Goal: Use online tool/utility: Utilize a website feature to perform a specific function

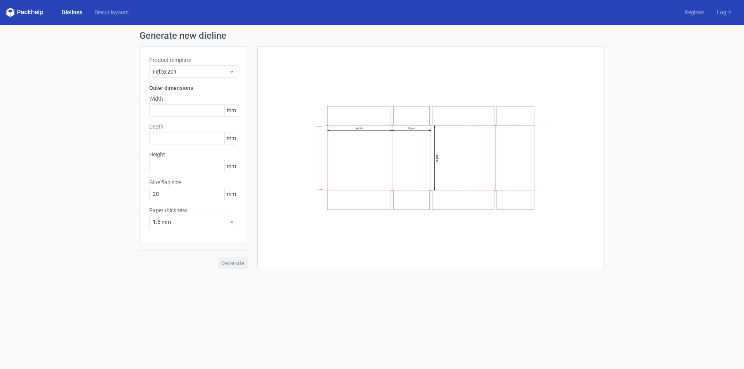
click at [73, 12] on link "Dielines" at bounding box center [72, 13] width 33 height 8
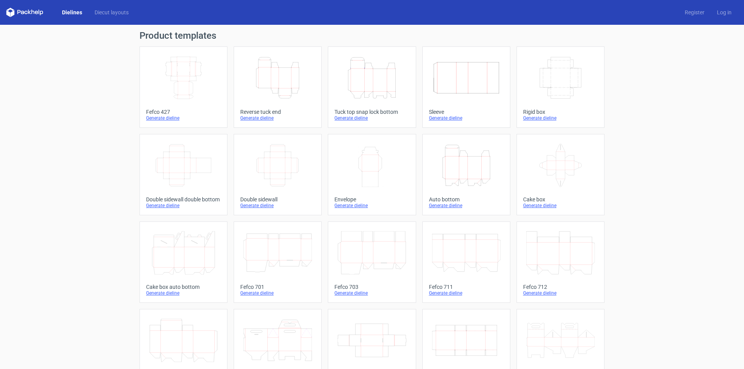
click at [297, 85] on icon "Height Depth Width" at bounding box center [277, 77] width 69 height 43
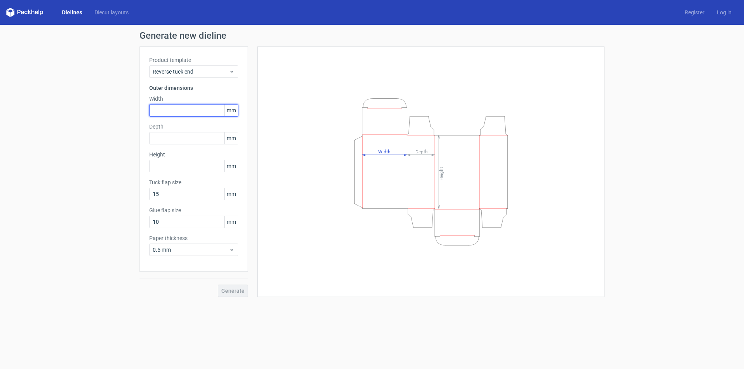
click at [186, 110] on input "text" at bounding box center [193, 110] width 89 height 12
type input "30"
type input "110"
type input "12"
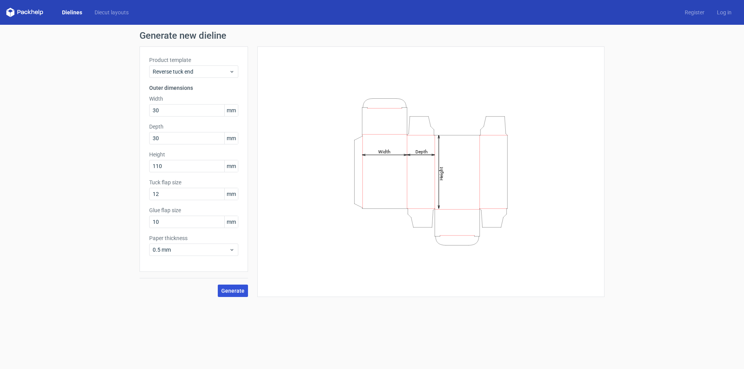
click at [229, 288] on span "Generate" at bounding box center [232, 290] width 23 height 5
